Goal: Transaction & Acquisition: Purchase product/service

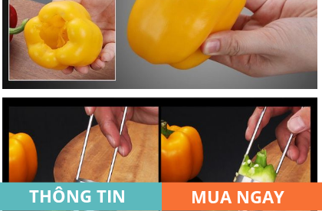
scroll to position [2879, 0]
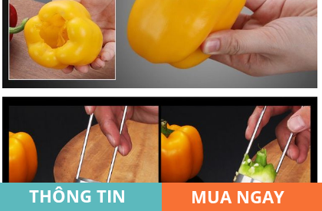
click at [250, 186] on h3 "MUA NGAY" at bounding box center [248, 196] width 114 height 27
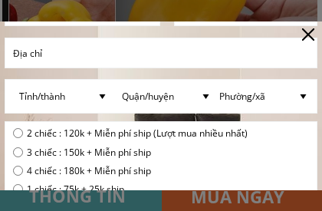
scroll to position [167, 0]
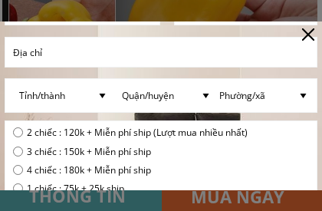
click at [21, 132] on input "radio" at bounding box center [18, 132] width 10 height 10
radio input "true"
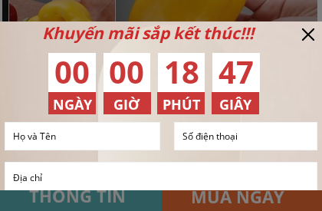
scroll to position [35, 0]
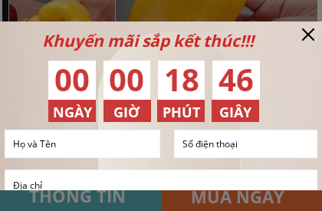
click at [55, 143] on input "text" at bounding box center [82, 144] width 146 height 28
type input "0904322697"
type input "[PERSON_NAME]"
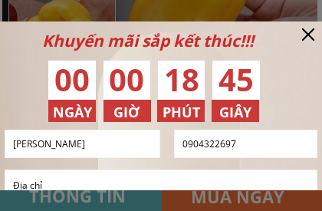
select select
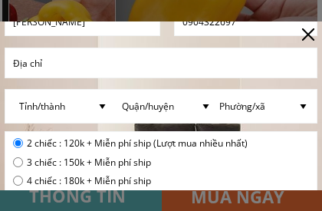
scroll to position [160, 0]
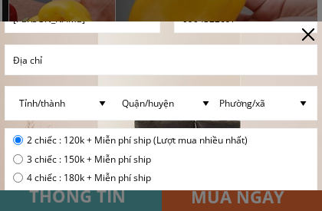
click at [101, 104] on select "Tỉnh/thành [GEOGRAPHIC_DATA] [GEOGRAPHIC_DATA] [GEOGRAPHIC_DATA] [GEOGRAPHIC_DA…" at bounding box center [63, 103] width 97 height 33
select select "201:[GEOGRAPHIC_DATA]"
click at [206, 103] on select "Quận/[GEOGRAPHIC_DATA] [GEOGRAPHIC_DATA] [GEOGRAPHIC_DATA] [GEOGRAPHIC_DATA] [G…" at bounding box center [166, 103] width 97 height 33
click at [302, 104] on select "Phường/xã [GEOGRAPHIC_DATA] trấn [GEOGRAPHIC_DATA] [GEOGRAPHIC_DATA] [GEOGRAPHI…" at bounding box center [264, 103] width 97 height 33
click at [311, 90] on select "Phường/xã [GEOGRAPHIC_DATA] trấn [GEOGRAPHIC_DATA] [GEOGRAPHIC_DATA] [GEOGRAPHI…" at bounding box center [264, 103] width 97 height 33
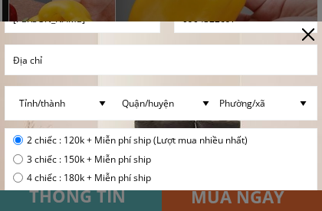
click at [206, 101] on select "Quận/[GEOGRAPHIC_DATA] [GEOGRAPHIC_DATA] [GEOGRAPHIC_DATA] [GEOGRAPHIC_DATA] [G…" at bounding box center [166, 103] width 97 height 33
select select "1488:[GEOGRAPHIC_DATA]"
click at [302, 103] on select "Phường/xã [GEOGRAPHIC_DATA][PERSON_NAME] [GEOGRAPHIC_DATA][PERSON_NAME] [GEOGRA…" at bounding box center [264, 103] width 97 height 33
select select "1719:[GEOGRAPHIC_DATA]"
click at [39, 61] on input "text" at bounding box center [161, 59] width 304 height 29
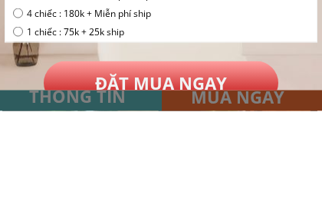
scroll to position [241, 0]
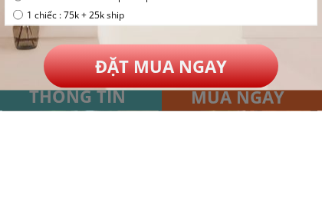
type input "Số 1 [PERSON_NAME], cụm dân cư số 5,"
click at [128, 144] on p "ĐẶT MUA NGAY" at bounding box center [161, 166] width 235 height 44
